Goal: Task Accomplishment & Management: Manage account settings

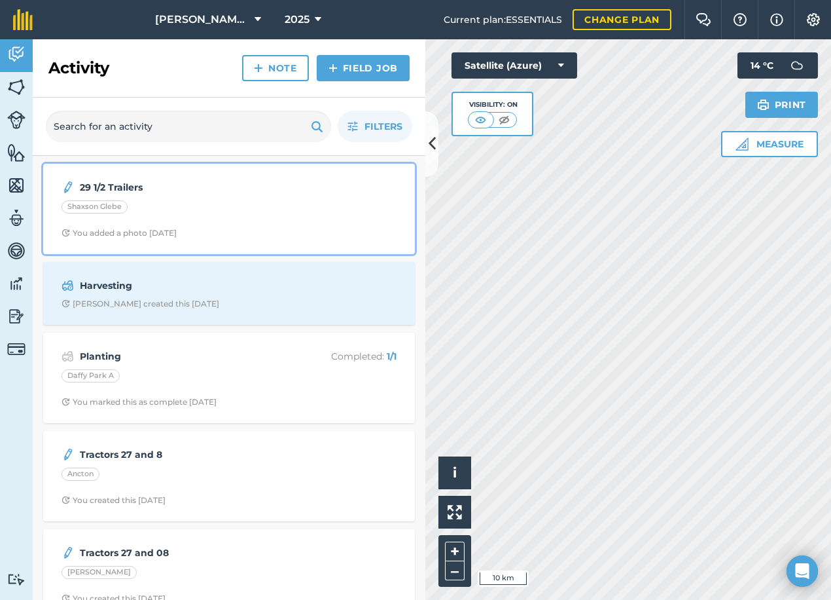
click at [182, 206] on div "Shaxson Glebe" at bounding box center [229, 208] width 335 height 17
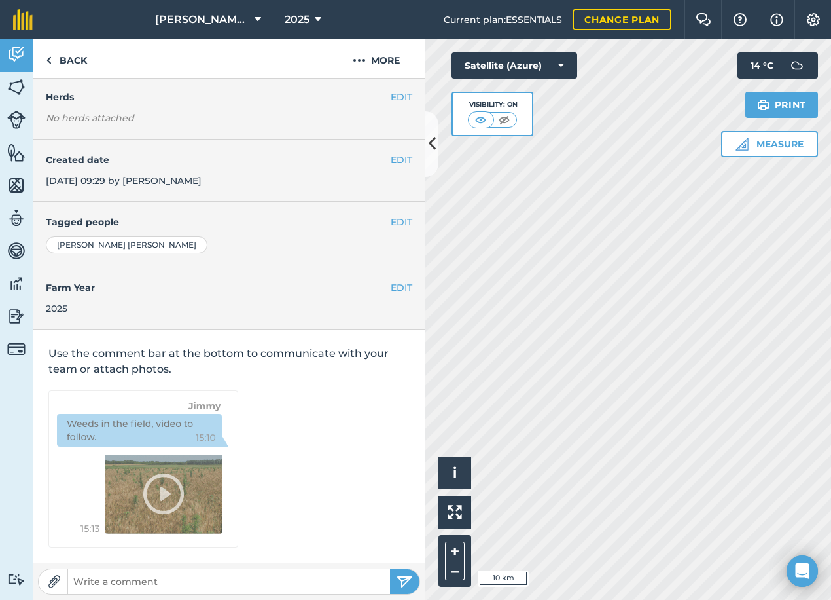
scroll to position [98, 0]
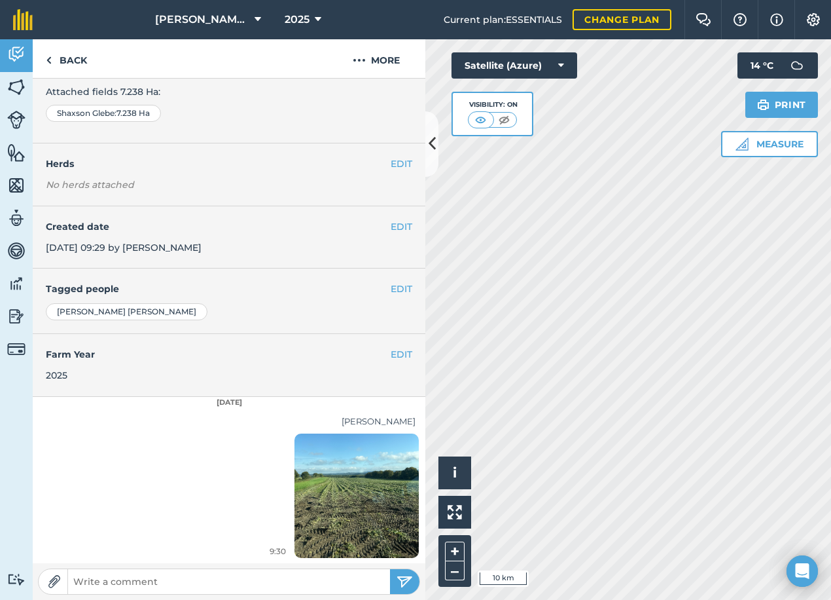
click at [321, 481] on img at bounding box center [357, 495] width 124 height 166
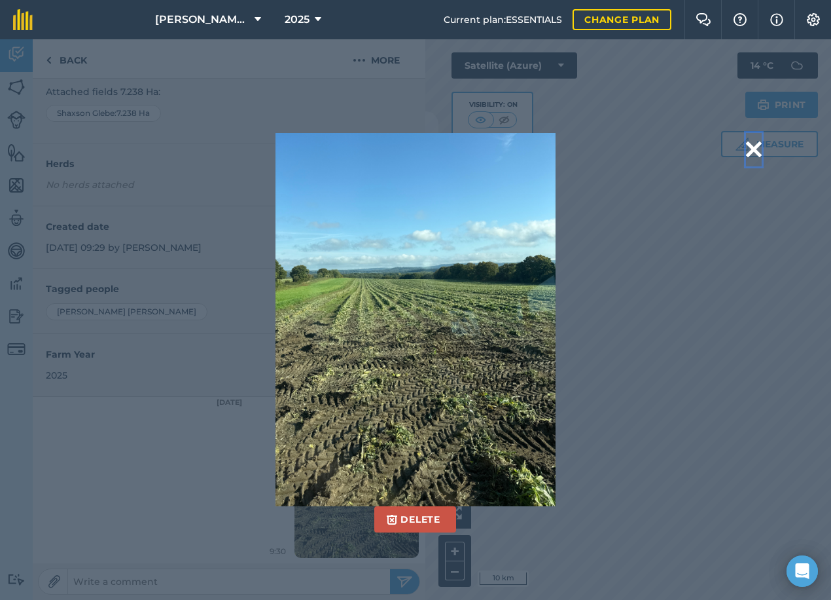
click at [757, 147] on button at bounding box center [754, 149] width 16 height 33
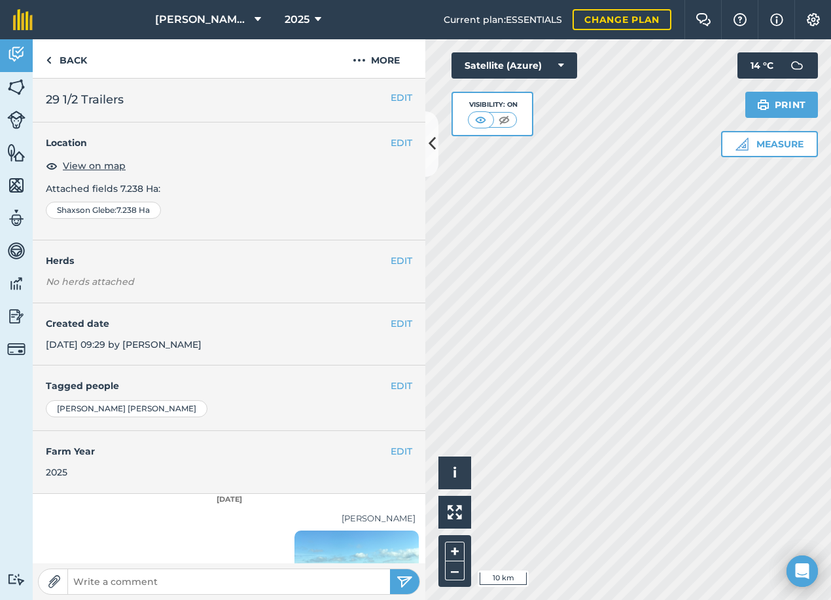
scroll to position [0, 0]
click at [22, 57] on img at bounding box center [16, 55] width 18 height 20
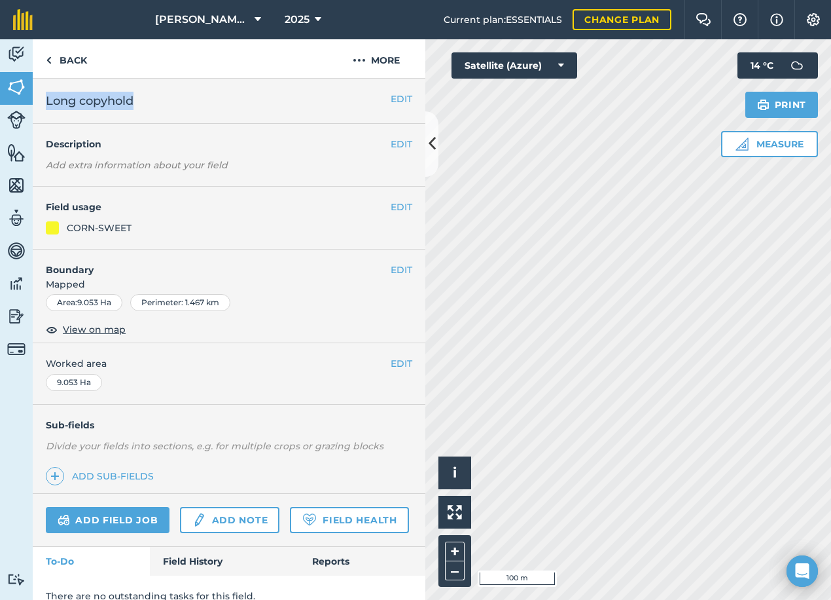
drag, startPoint x: 149, startPoint y: 100, endPoint x: 46, endPoint y: 107, distance: 102.3
click at [46, 107] on h2 "Long copyhold" at bounding box center [218, 101] width 345 height 18
copy span "Long copyhold"
drag, startPoint x: 357, startPoint y: 64, endPoint x: 364, endPoint y: 77, distance: 14.4
click at [358, 64] on img at bounding box center [359, 60] width 13 height 16
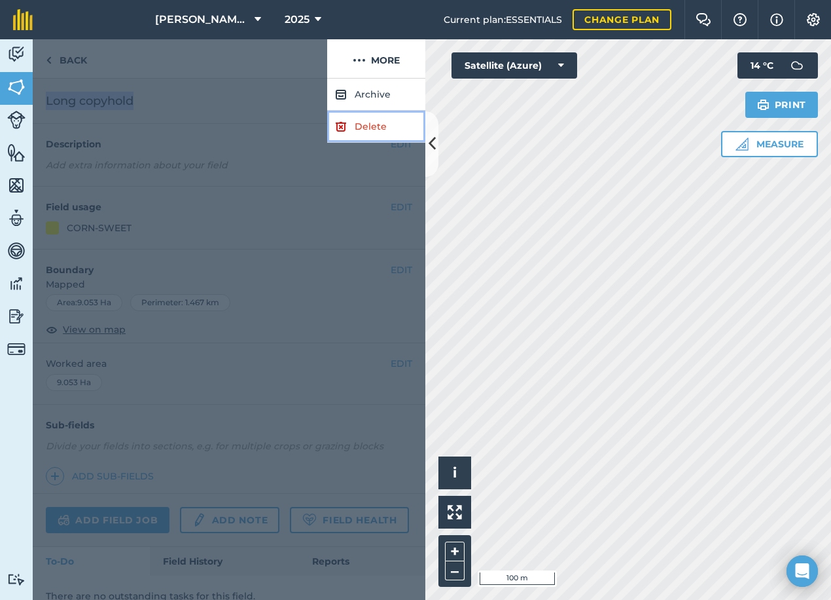
click at [367, 132] on link "Delete" at bounding box center [376, 127] width 98 height 32
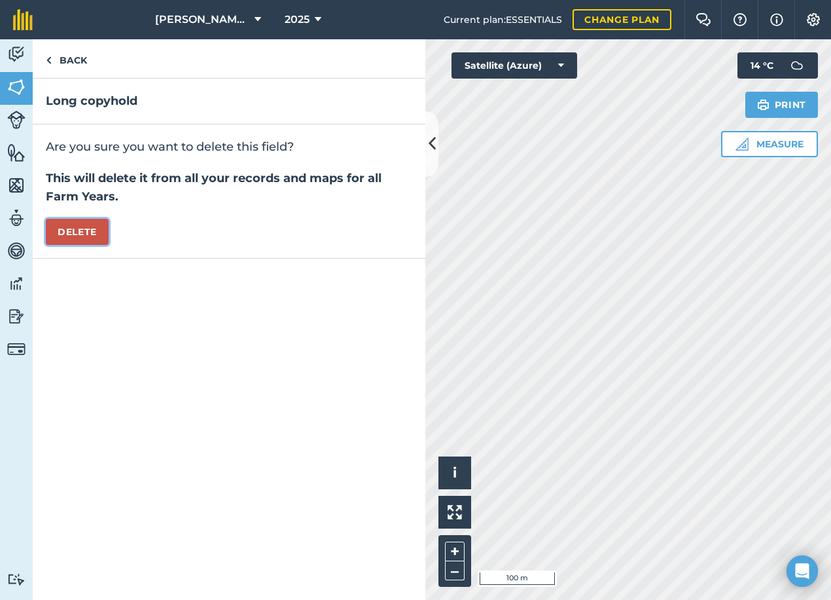
click at [94, 231] on button "Delete" at bounding box center [77, 232] width 63 height 26
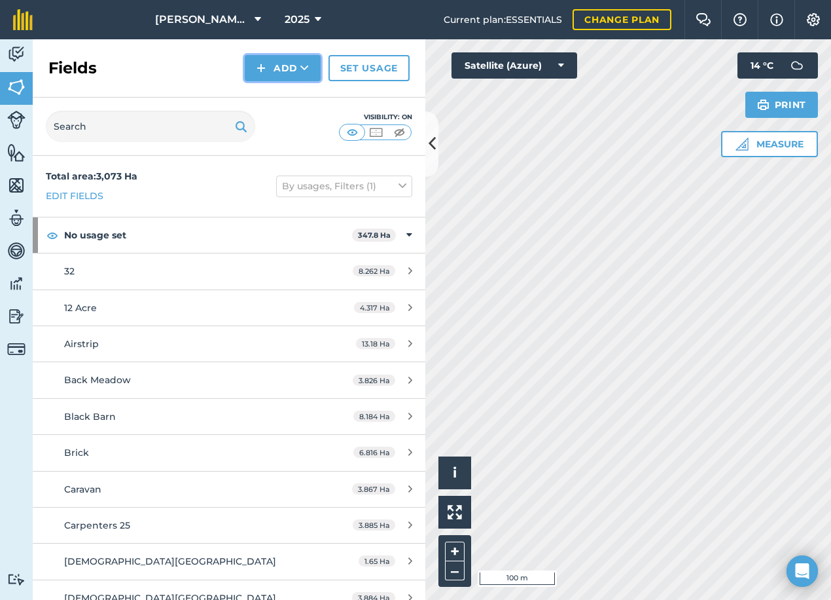
click at [274, 66] on button "Add" at bounding box center [283, 68] width 76 height 26
click at [265, 103] on link "Draw" at bounding box center [283, 97] width 72 height 29
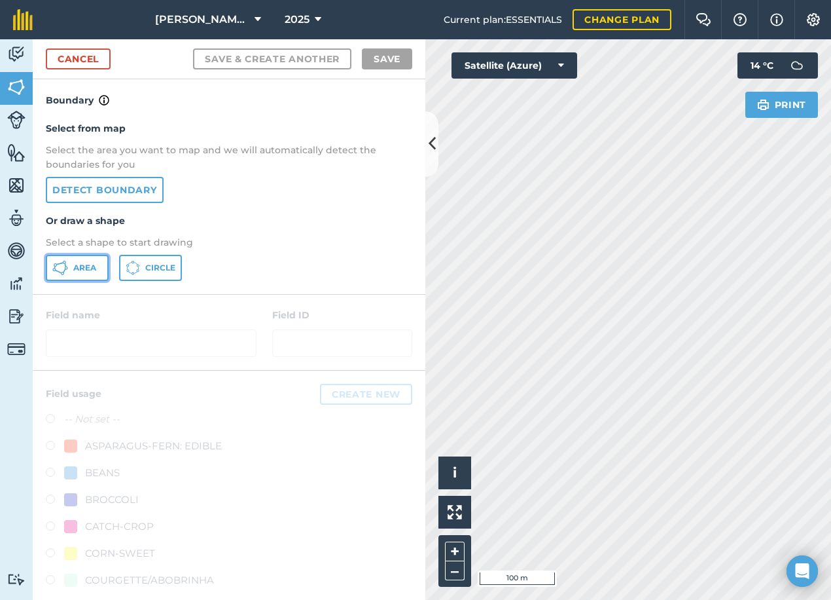
click at [67, 276] on icon at bounding box center [60, 268] width 16 height 16
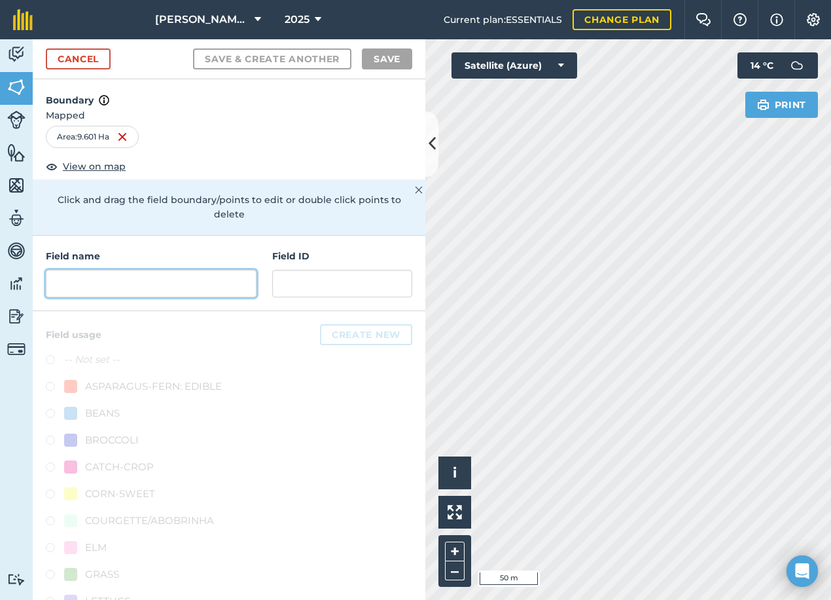
click at [141, 285] on input "text" at bounding box center [151, 283] width 211 height 27
paste input "Long copyhold"
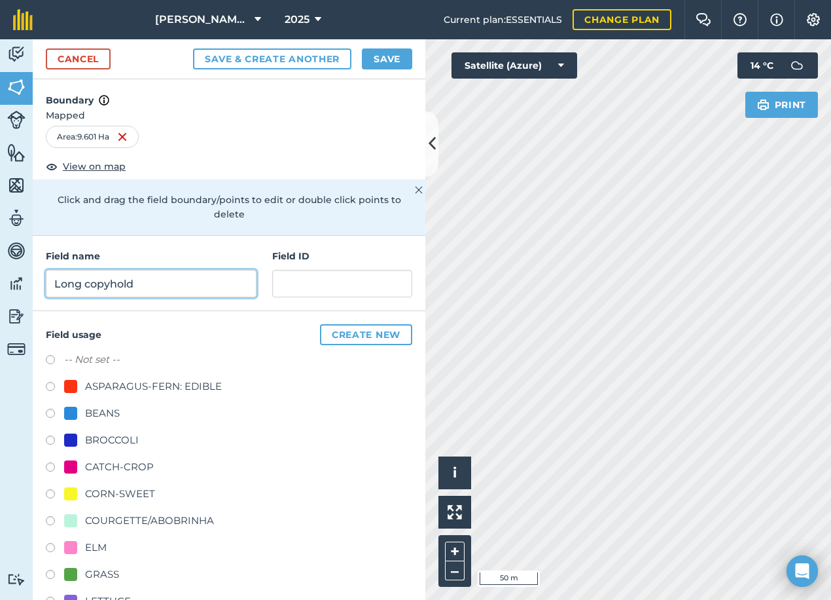
type input "Long copyhold"
click at [94, 499] on div "CORN-SWEET" at bounding box center [120, 494] width 70 height 16
radio input "true"
click at [384, 61] on button "Save" at bounding box center [387, 58] width 50 height 21
